Goal: Task Accomplishment & Management: Manage account settings

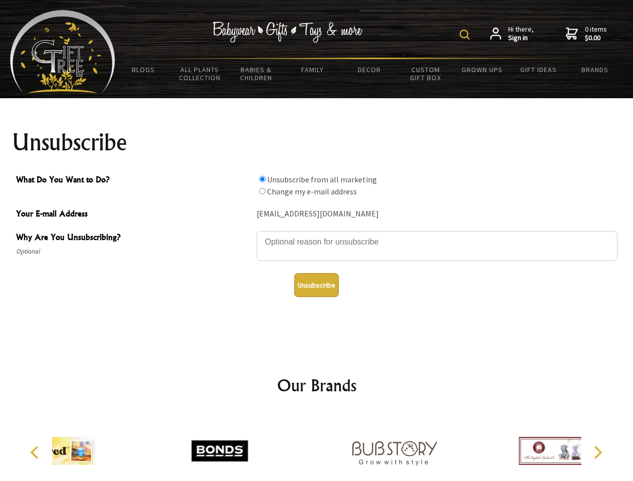
click at [466, 35] on img at bounding box center [465, 35] width 10 height 10
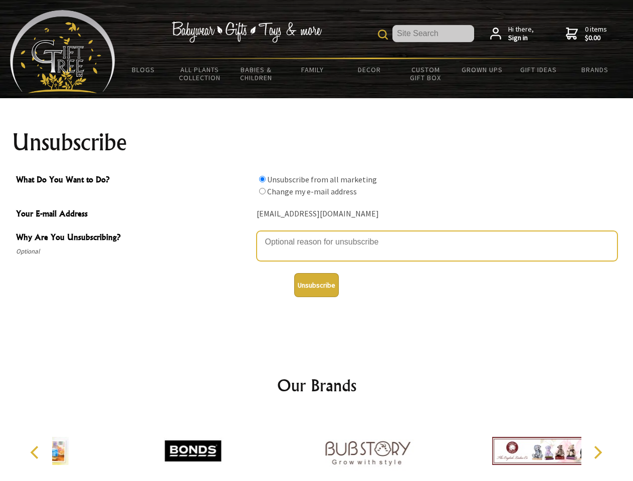
click at [317, 235] on textarea "Why Are You Unsubscribing?" at bounding box center [437, 246] width 361 height 30
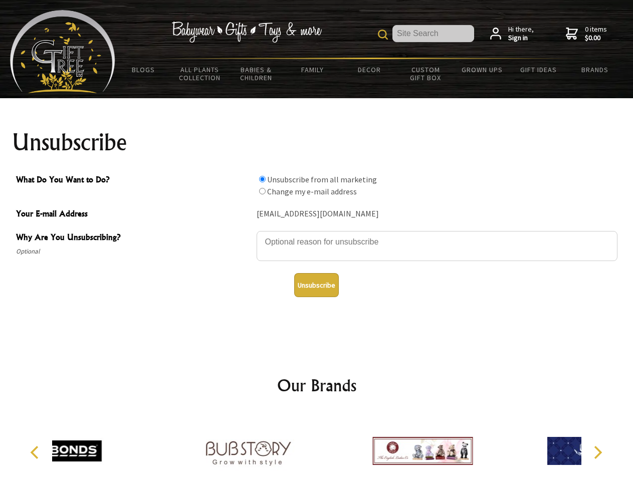
click at [262, 179] on input "What Do You Want to Do?" at bounding box center [262, 179] width 7 height 7
click at [262, 191] on input "What Do You Want to Do?" at bounding box center [262, 191] width 7 height 7
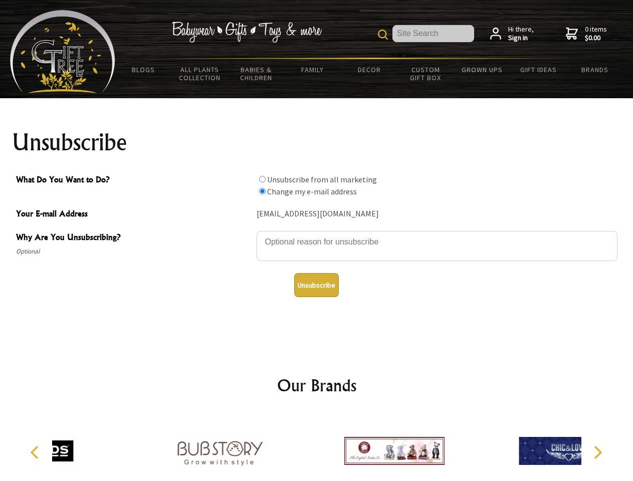
radio input "true"
click at [316, 285] on button "Unsubscribe" at bounding box center [316, 285] width 45 height 24
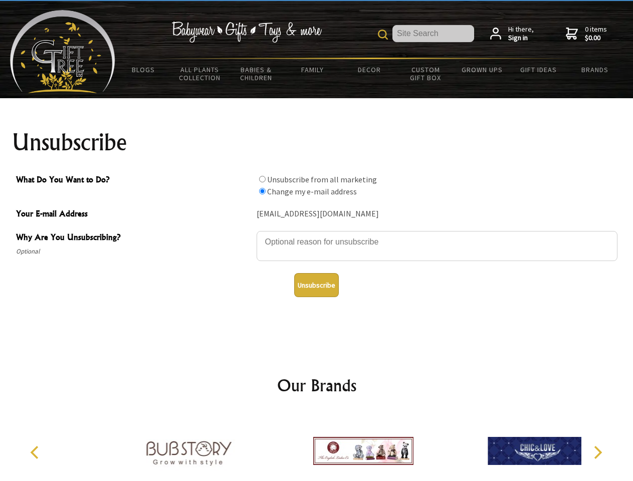
click at [36, 453] on icon "Previous" at bounding box center [35, 452] width 13 height 13
click at [598, 453] on icon "Next" at bounding box center [597, 452] width 13 height 13
